Goal: Task Accomplishment & Management: Complete application form

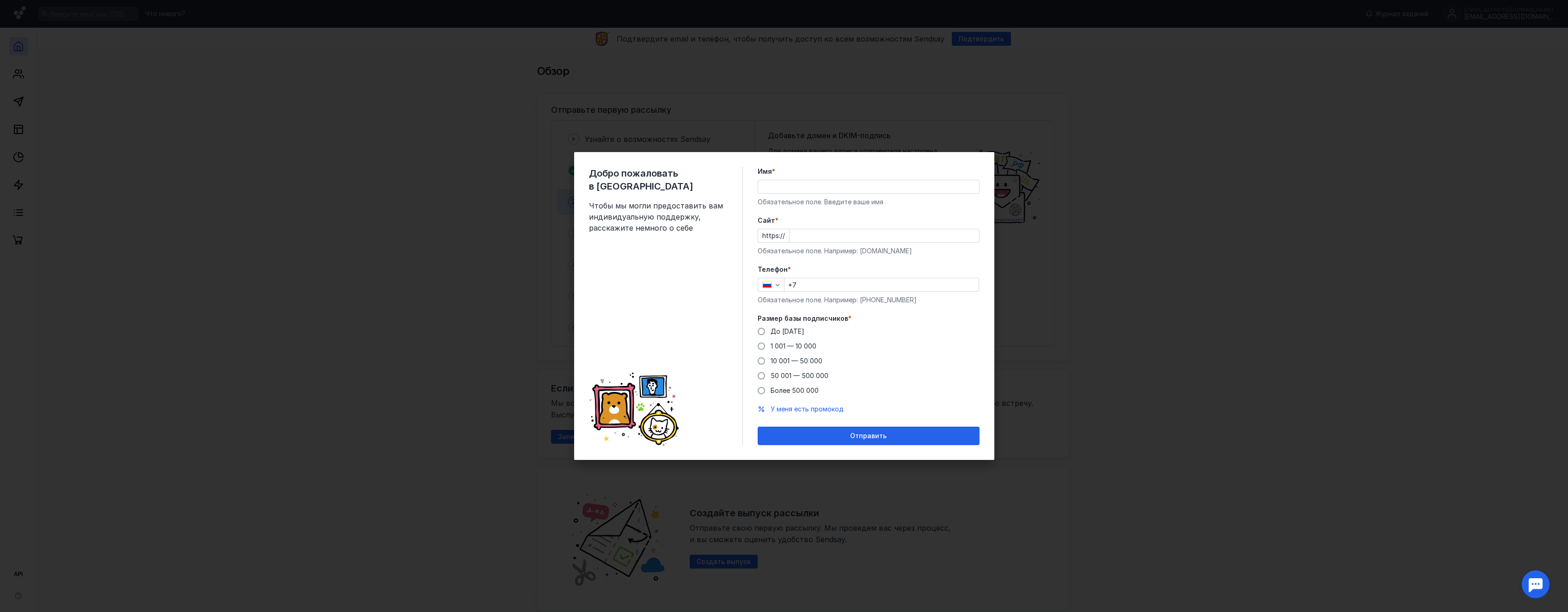
click at [791, 185] on input "Имя *" at bounding box center [868, 186] width 221 height 13
type input "[PERSON_NAME]"
click at [803, 236] on input "Cайт *" at bounding box center [884, 236] width 189 height 13
type input "[DOMAIN_NAME]"
click at [817, 277] on div "Телефон * +7 Обязательное поле. Например: [PHONE_NUMBER]" at bounding box center [869, 284] width 222 height 40
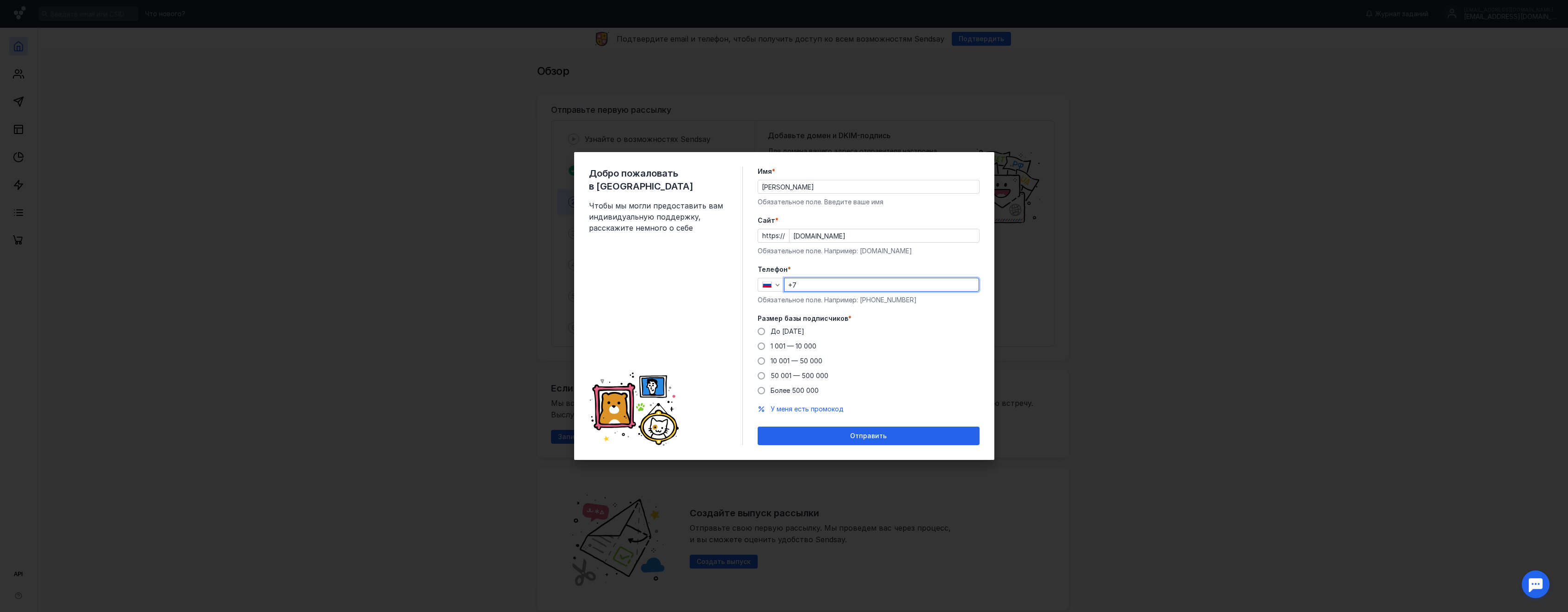
click at [816, 283] on input "+7" at bounding box center [881, 284] width 194 height 13
type input "[PHONE_NUMBER]"
click at [777, 308] on form "Имя * [PERSON_NAME] поле. Введите ваше имя [PERSON_NAME] * https:// [DOMAIN_NAM…" at bounding box center [869, 306] width 222 height 278
click at [760, 347] on span at bounding box center [761, 346] width 7 height 7
click at [0, 0] on input "1 001 — 10 000" at bounding box center [0, 0] width 0 height 0
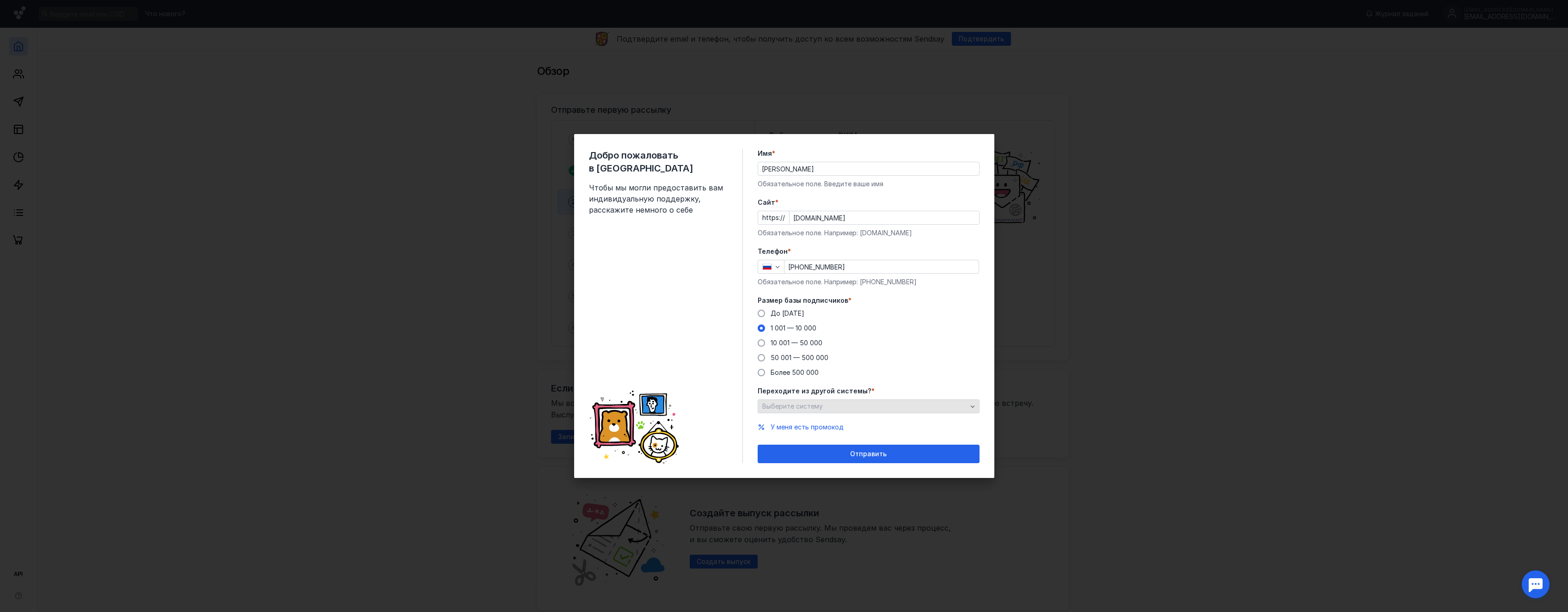
click at [887, 401] on div "Выберите систему" at bounding box center [869, 406] width 222 height 14
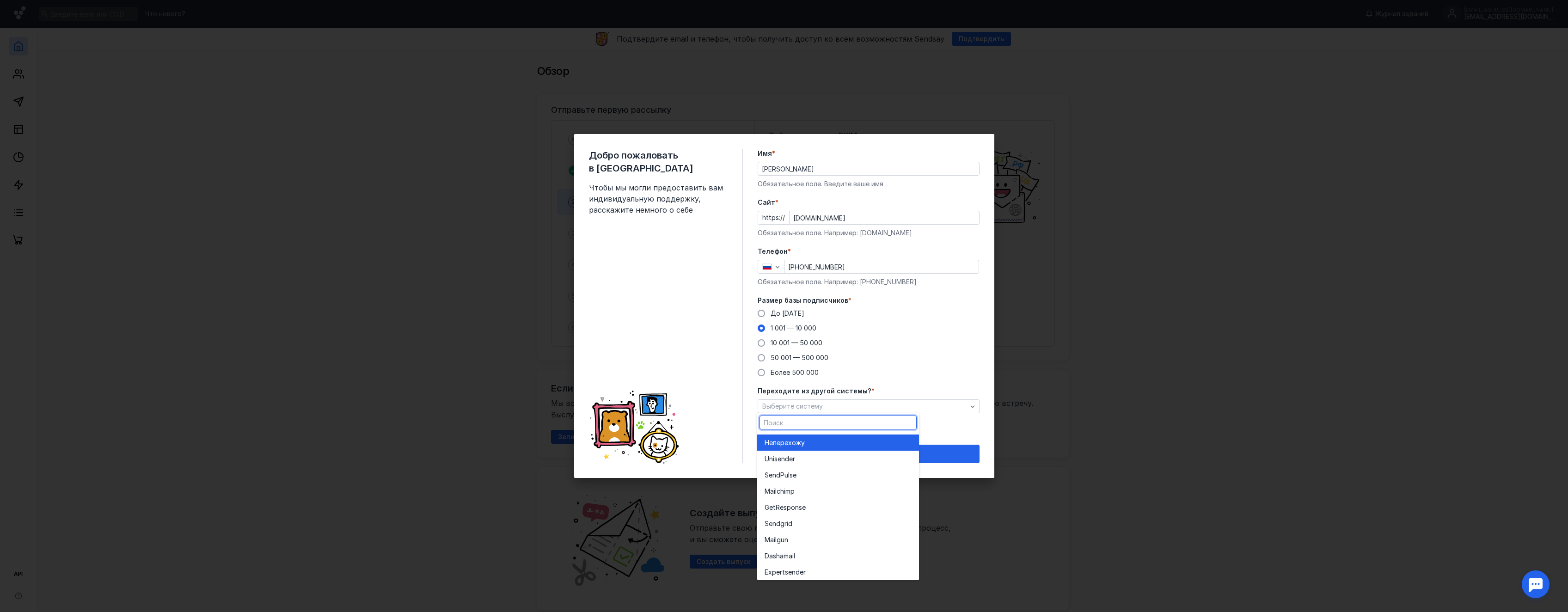
click at [850, 439] on div "Не перехожу" at bounding box center [838, 443] width 147 height 9
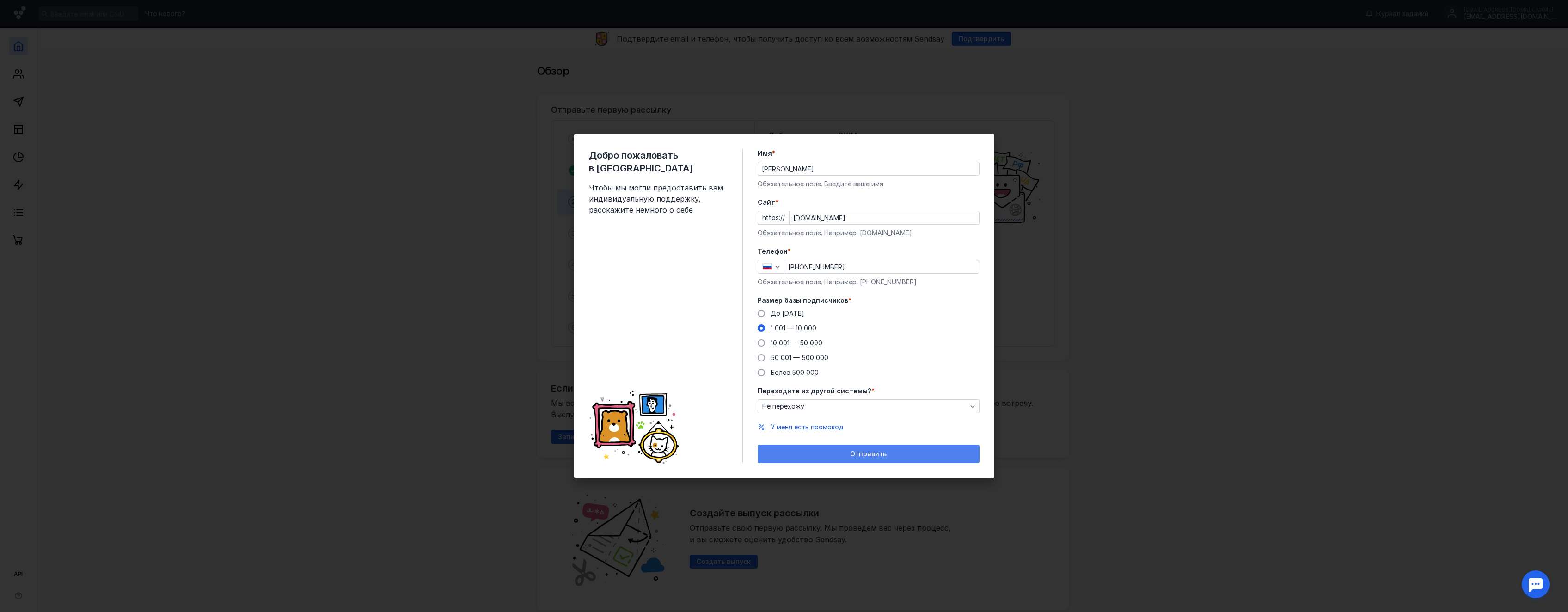
click at [857, 453] on span "Отправить" at bounding box center [869, 454] width 37 height 8
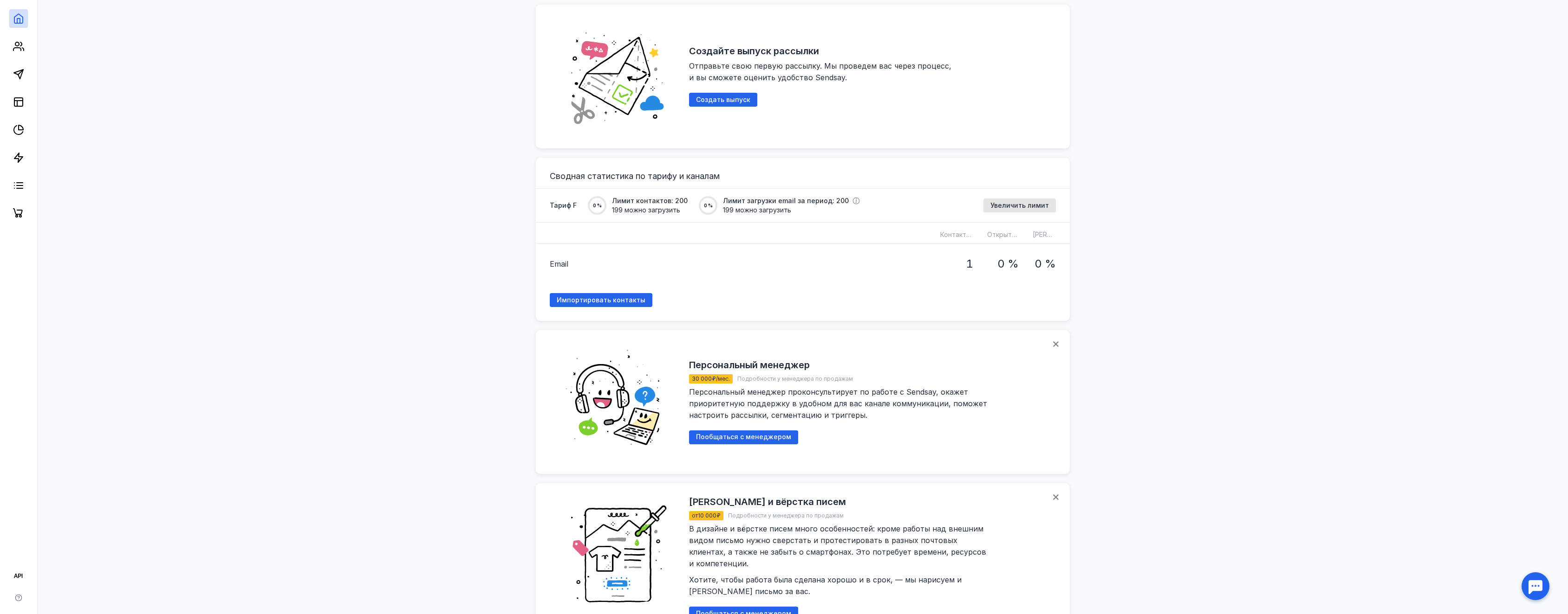
scroll to position [510, 0]
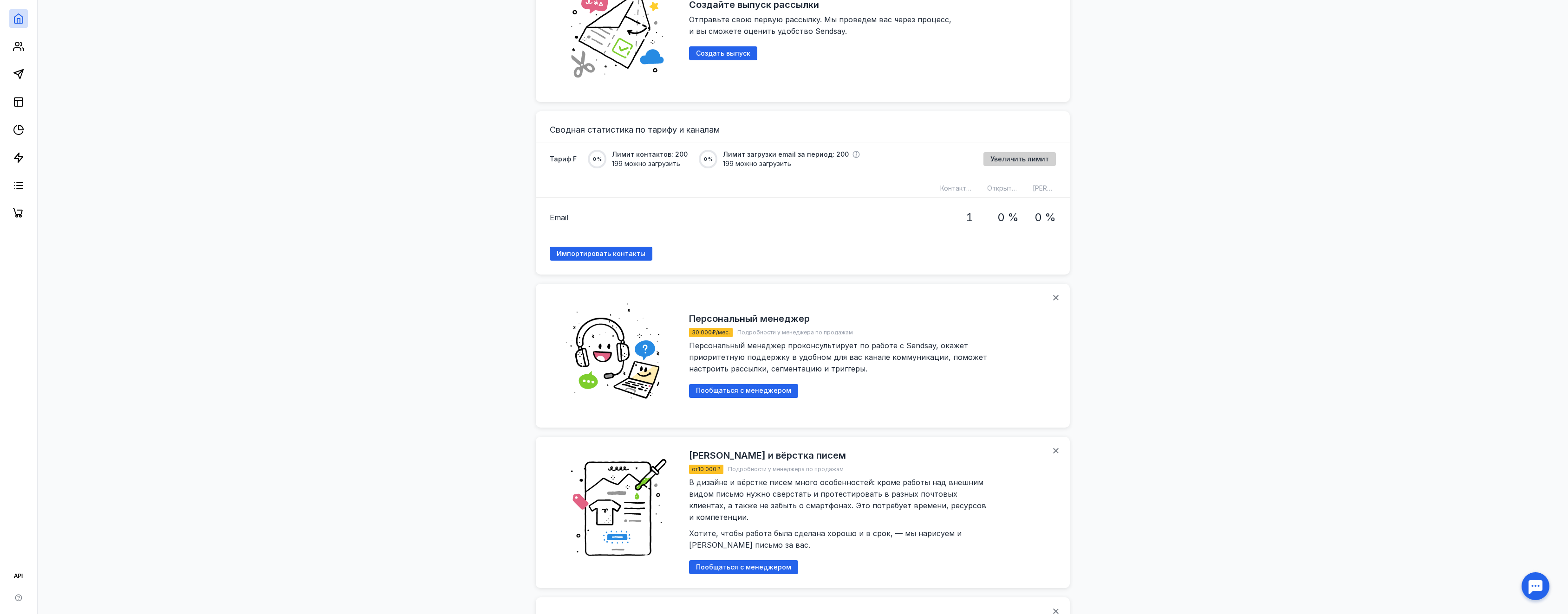
click at [1043, 153] on div "Увеличить лимит" at bounding box center [1019, 159] width 72 height 14
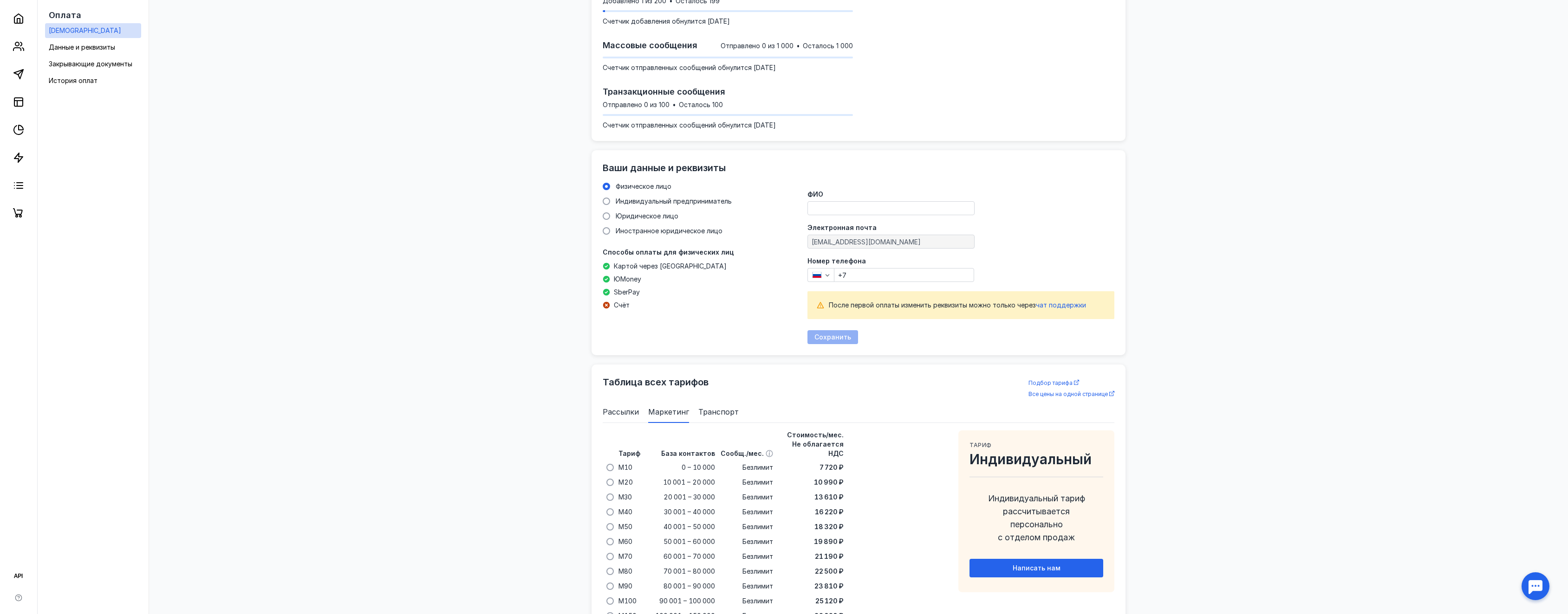
scroll to position [98, 0]
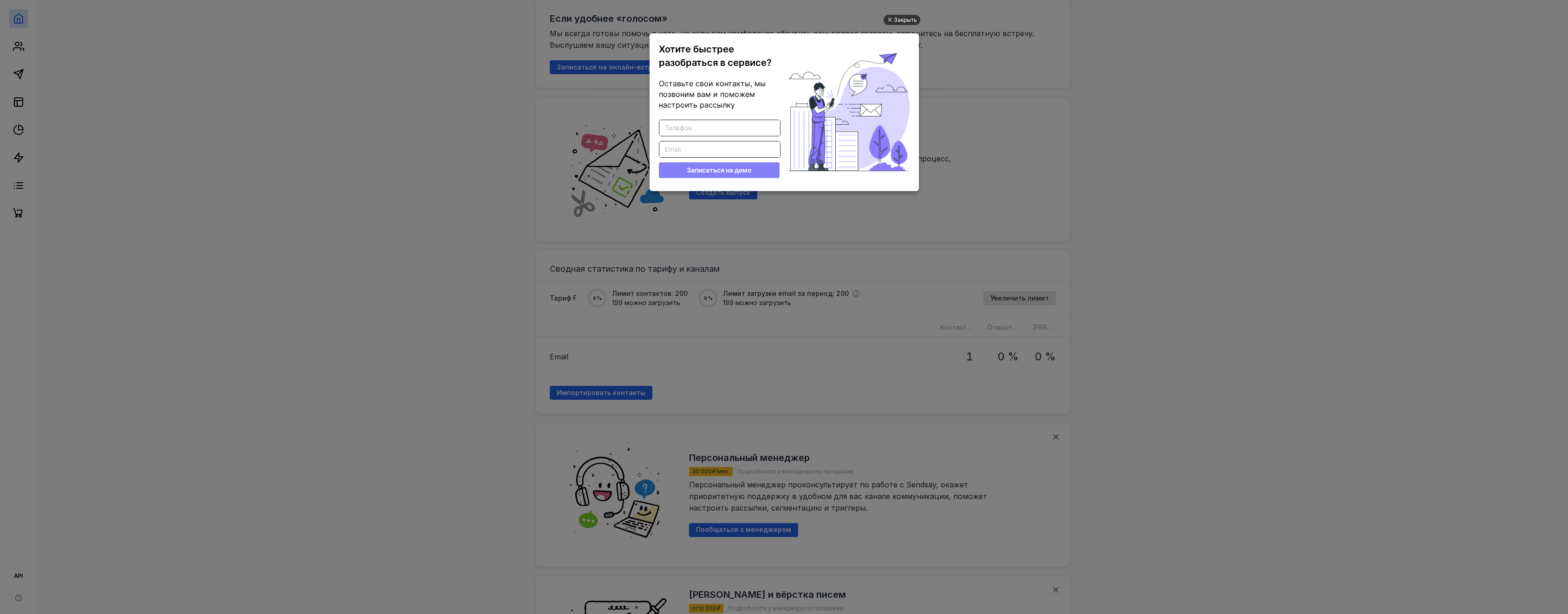
click at [904, 20] on div "Закрыть" at bounding box center [905, 20] width 23 height 10
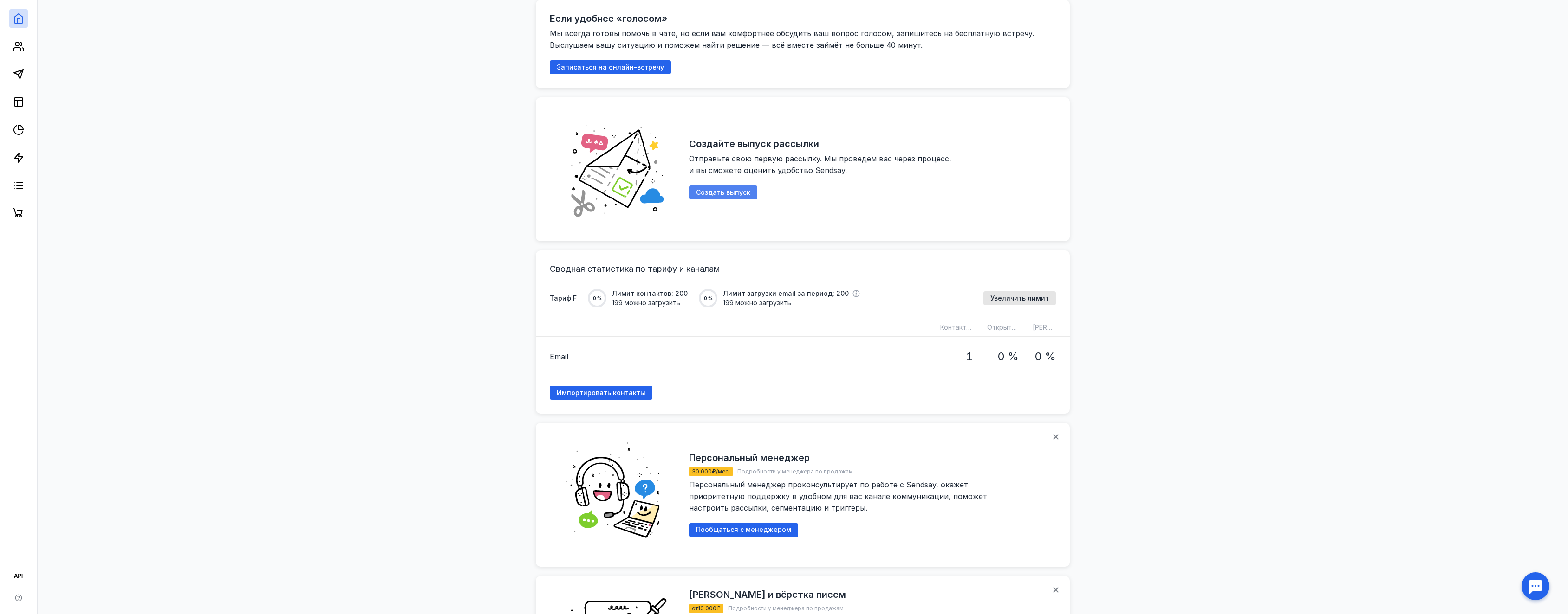
click at [731, 193] on span "Создать выпуск" at bounding box center [723, 192] width 54 height 8
click at [574, 389] on span "Импортировать контакты" at bounding box center [601, 393] width 89 height 8
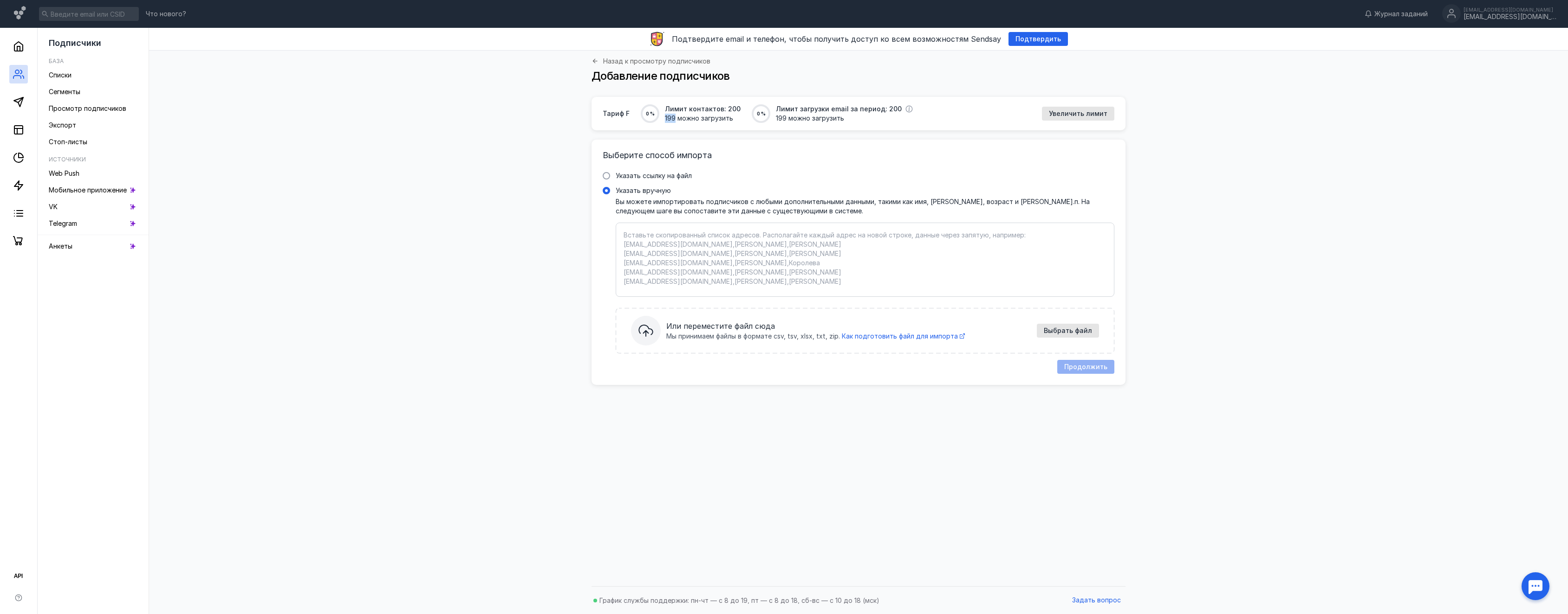
drag, startPoint x: 664, startPoint y: 117, endPoint x: 674, endPoint y: 117, distance: 10.0
click at [674, 117] on span "199 можно загрузить" at bounding box center [703, 118] width 76 height 9
